Goal: Check status

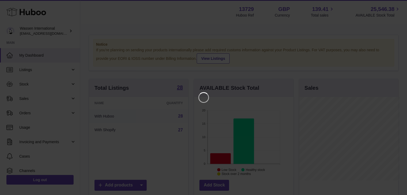
scroll to position [83, 100]
click at [398, 5] on icon "Close" at bounding box center [397, 5] width 6 height 6
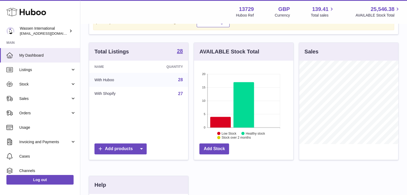
scroll to position [27, 0]
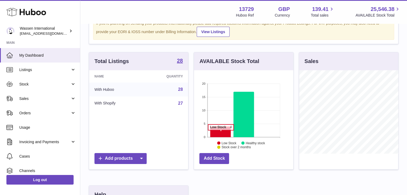
click at [221, 133] on icon at bounding box center [220, 132] width 21 height 11
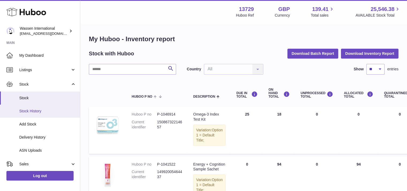
click at [38, 112] on span "Stock History" at bounding box center [47, 111] width 57 height 5
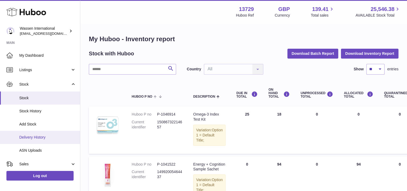
click at [40, 135] on span "Delivery History" at bounding box center [47, 137] width 57 height 5
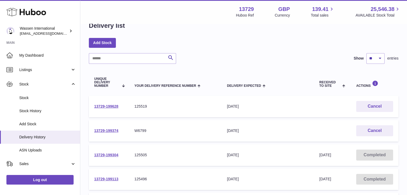
scroll to position [27, 0]
